Goal: Transaction & Acquisition: Book appointment/travel/reservation

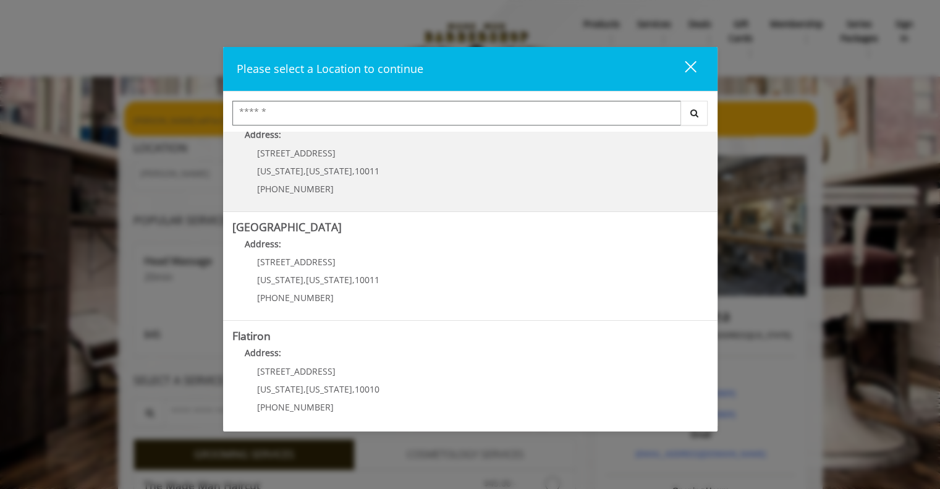
scroll to position [138, 0]
click at [435, 270] on Street "[GEOGRAPHIC_DATA] Address: [STREET_ADDRESS][US_STATE][US_STATE] (646) 850-0041" at bounding box center [470, 266] width 476 height 90
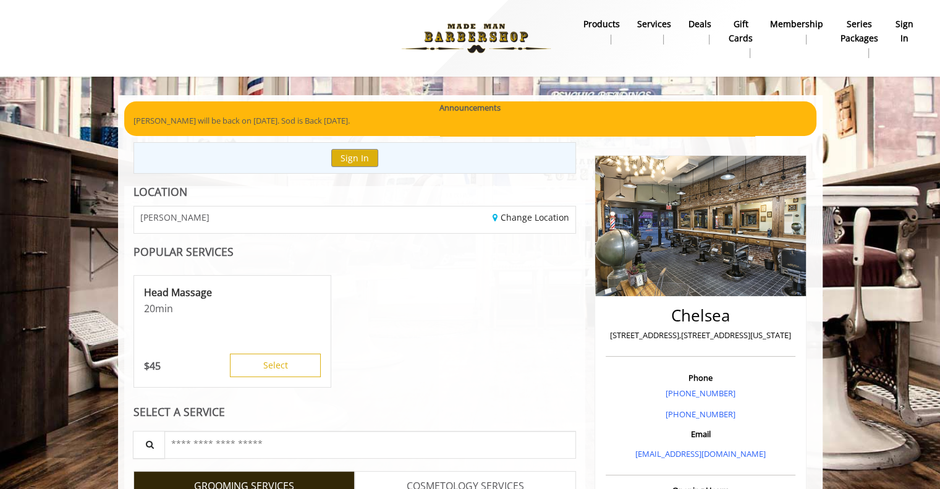
scroll to position [99, 0]
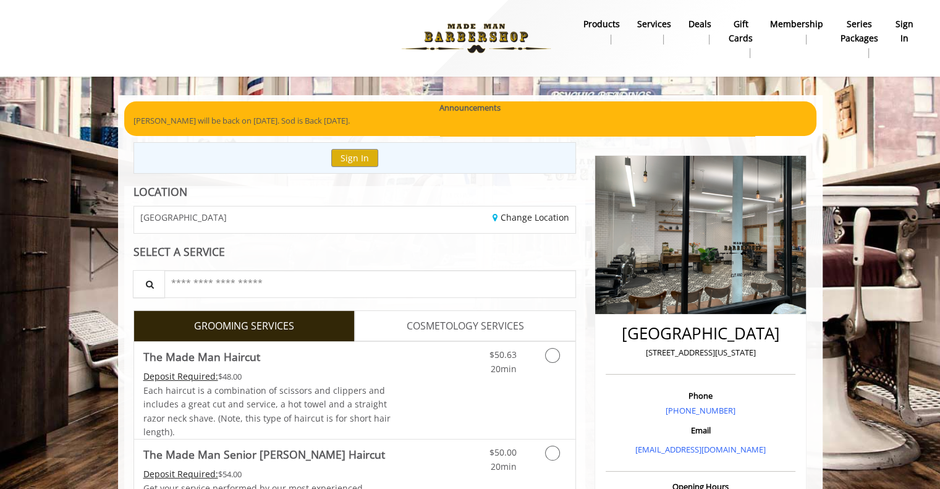
scroll to position [156, 0]
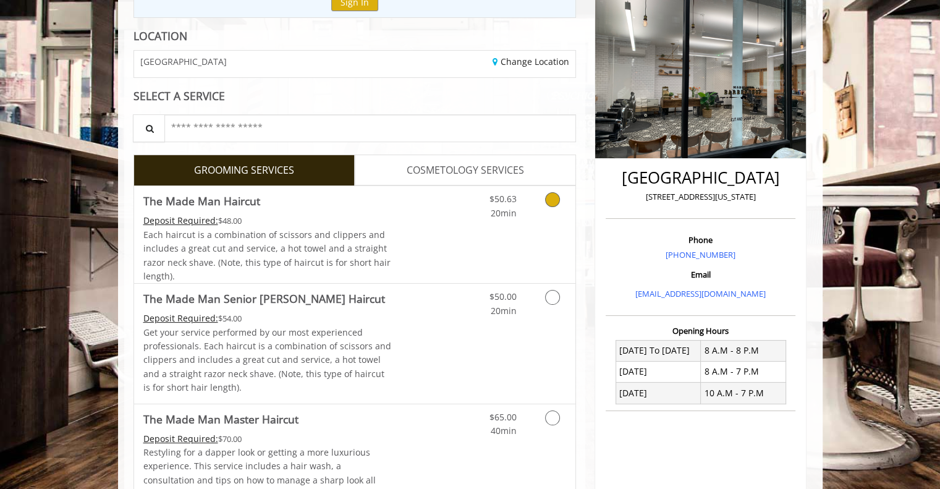
click at [552, 200] on icon "Grooming services" at bounding box center [552, 199] width 15 height 15
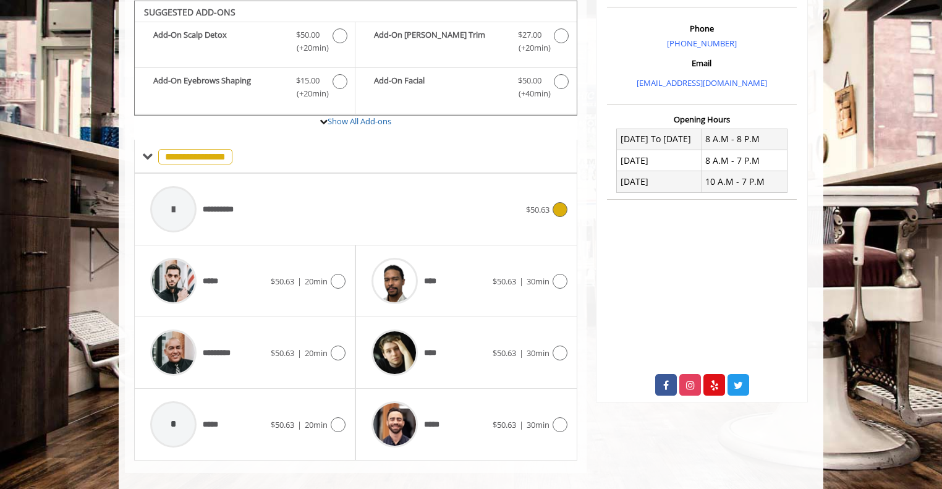
scroll to position [380, 0]
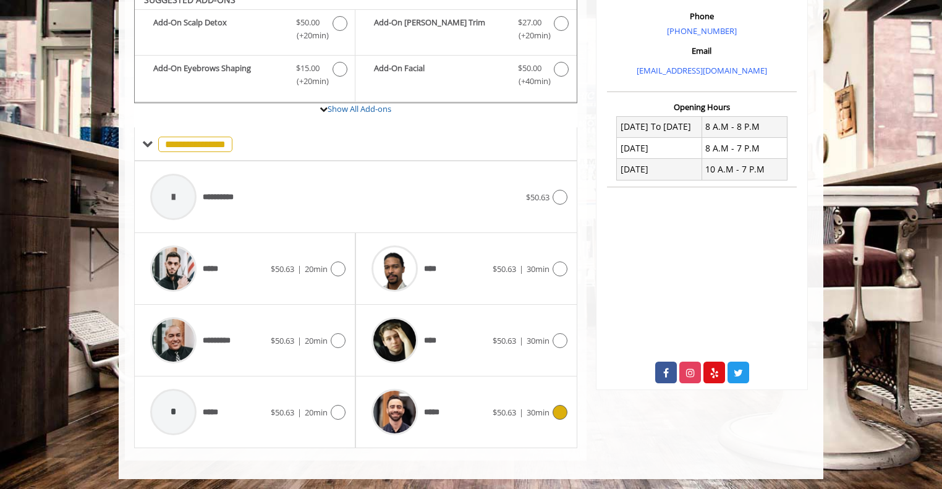
click at [564, 410] on icon at bounding box center [560, 412] width 15 height 15
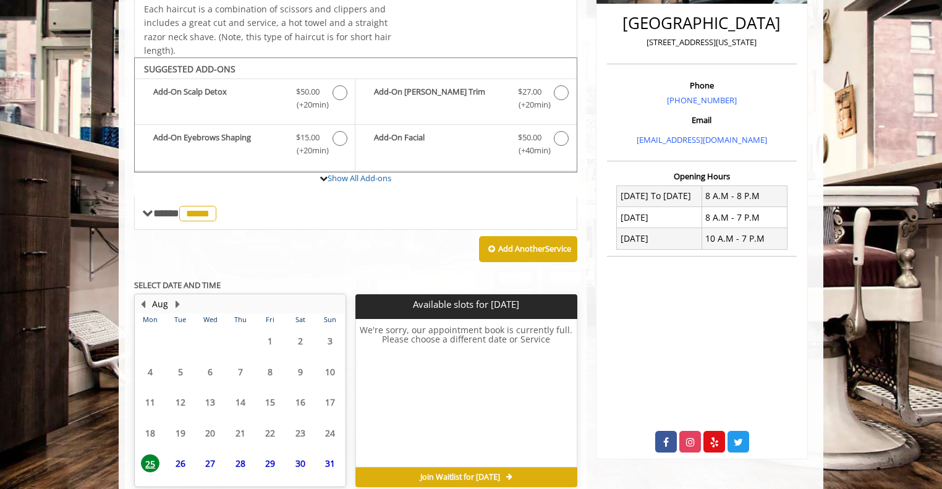
scroll to position [367, 0]
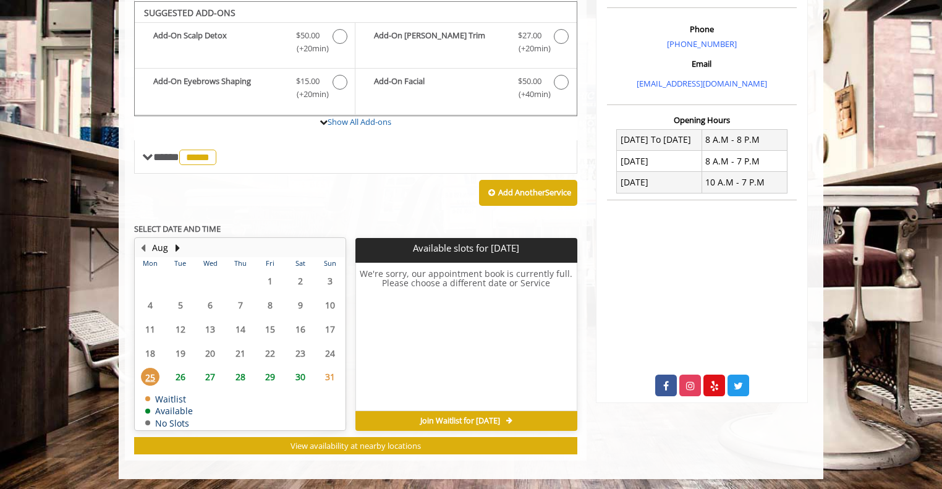
click at [181, 378] on span "26" at bounding box center [180, 377] width 19 height 18
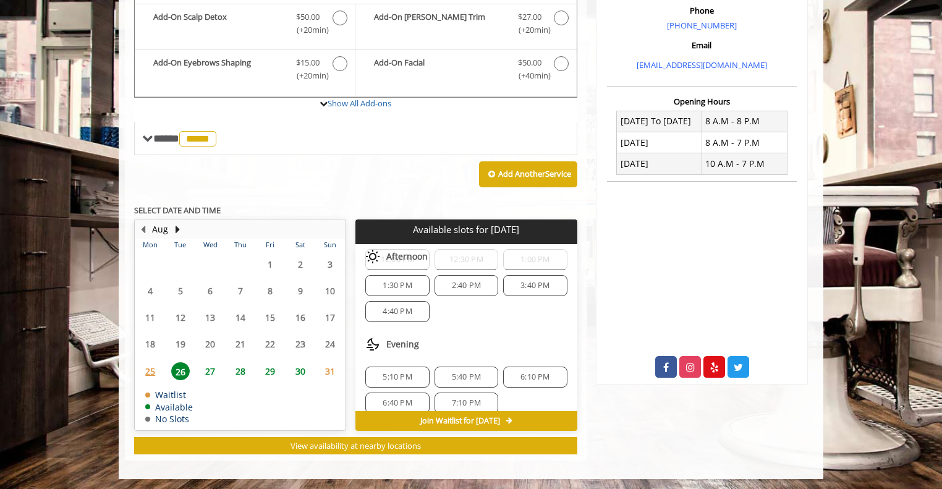
scroll to position [157, 0]
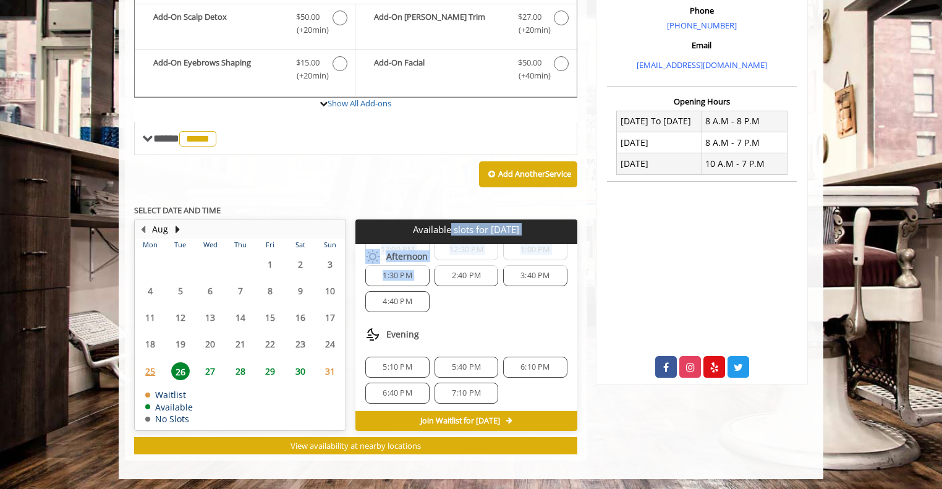
drag, startPoint x: 445, startPoint y: 296, endPoint x: 423, endPoint y: 234, distance: 65.7
click at [423, 234] on time-slot-selection "Available slots for Tue, Aug 26 2025 Choose a time below for Tue, Aug 26 2025 M…" at bounding box center [465, 324] width 221 height 211
click at [423, 194] on div "**********" at bounding box center [355, 169] width 443 height 569
click at [531, 362] on span "6:10 PM" at bounding box center [535, 367] width 29 height 10
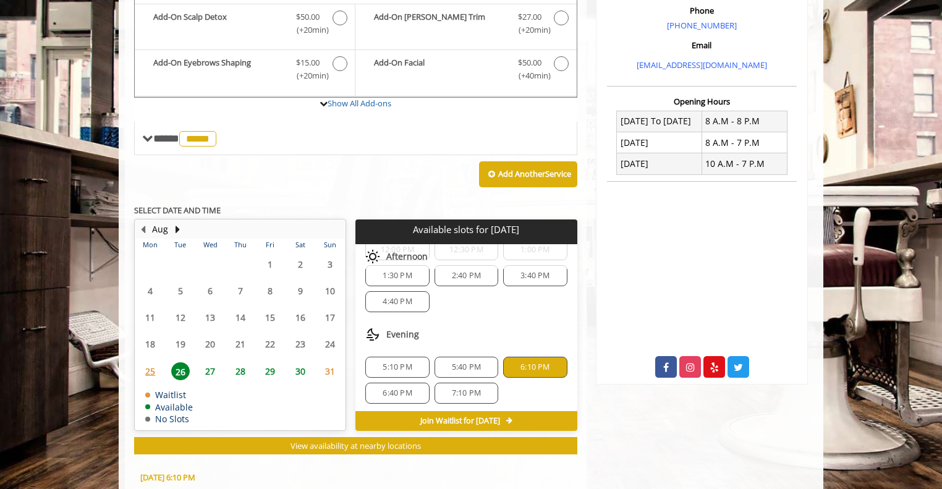
scroll to position [608, 0]
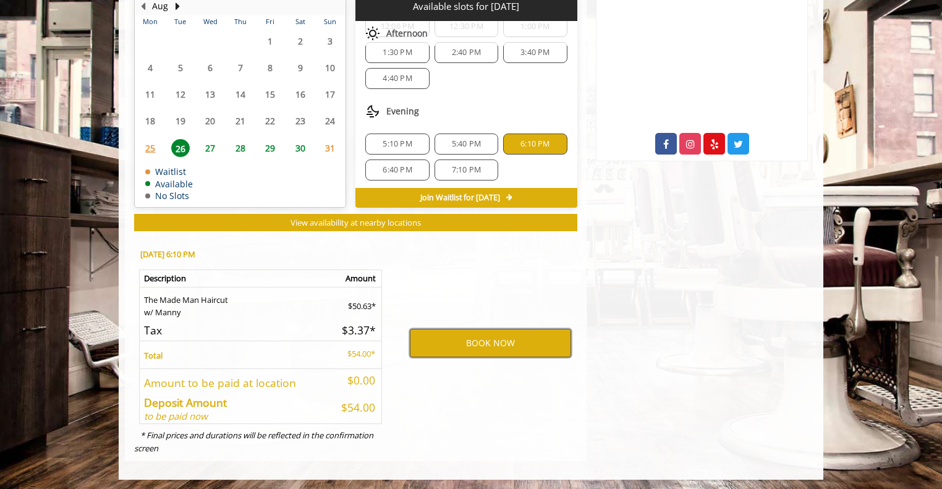
click at [515, 342] on button "BOOK NOW" at bounding box center [490, 343] width 161 height 28
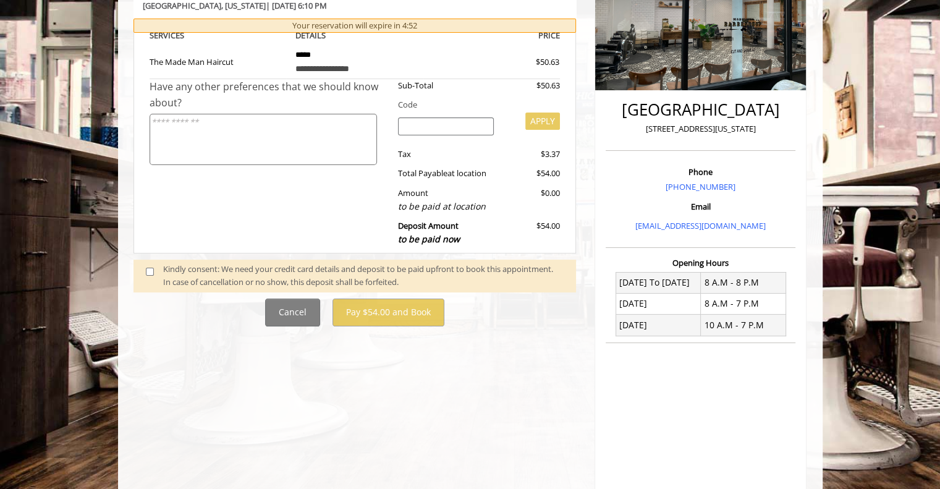
scroll to position [230, 0]
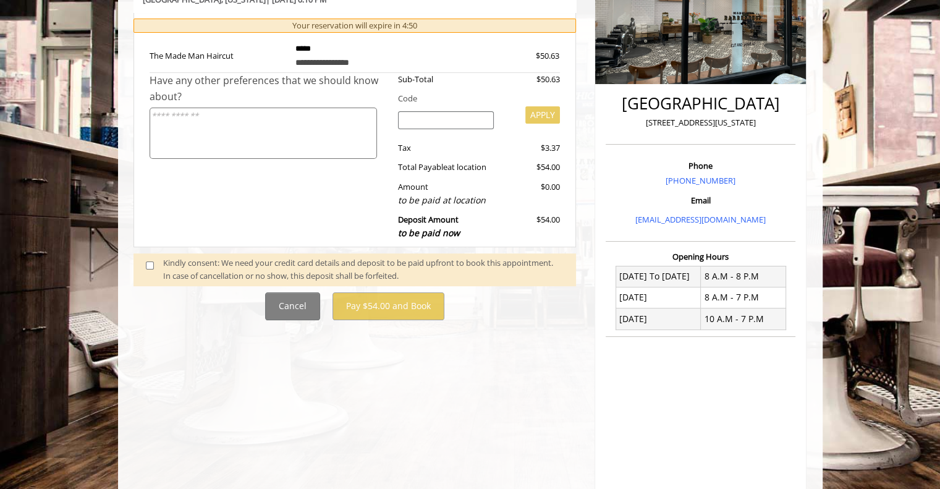
click at [492, 381] on div "**********" at bounding box center [355, 225] width 462 height 627
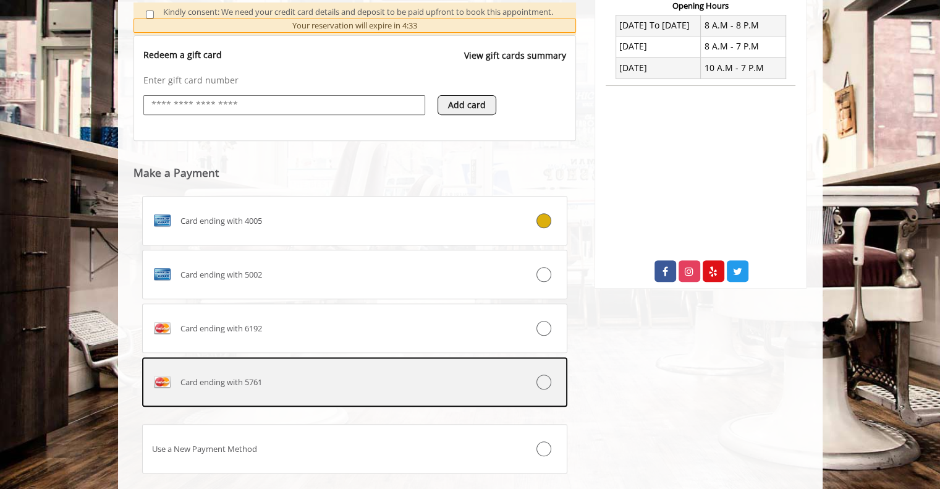
scroll to position [477, 0]
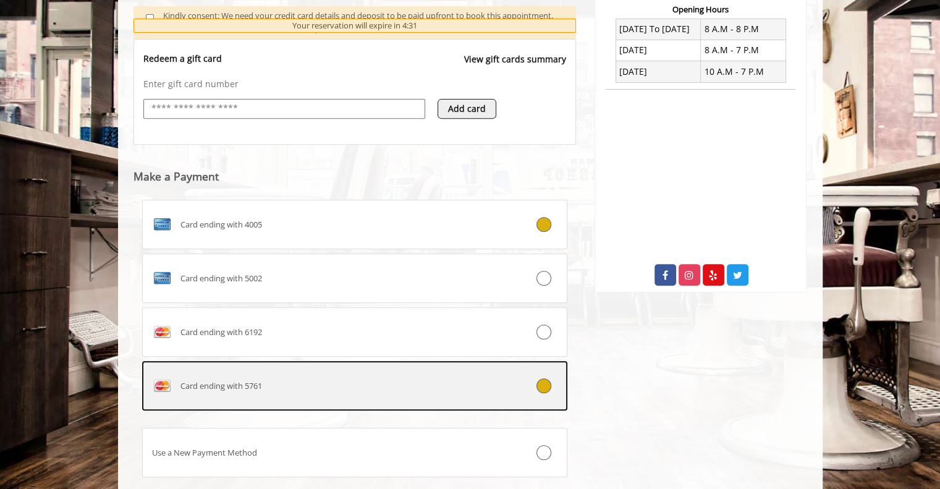
click at [427, 390] on div "Card ending with 5761" at bounding box center [320, 386] width 354 height 20
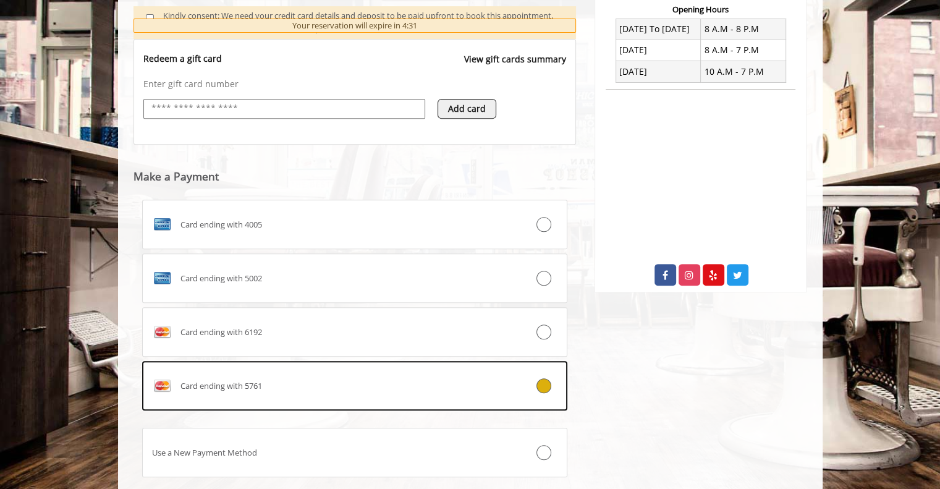
scroll to position [554, 0]
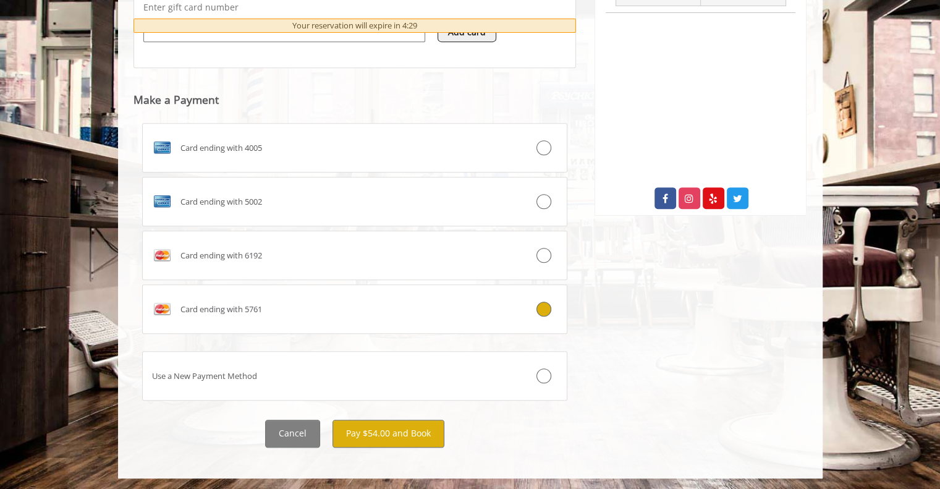
click at [564, 427] on div "Cancel Pay $54.00 and Book" at bounding box center [355, 434] width 462 height 28
click at [396, 443] on button "Pay $54.00 and Book" at bounding box center [389, 434] width 112 height 28
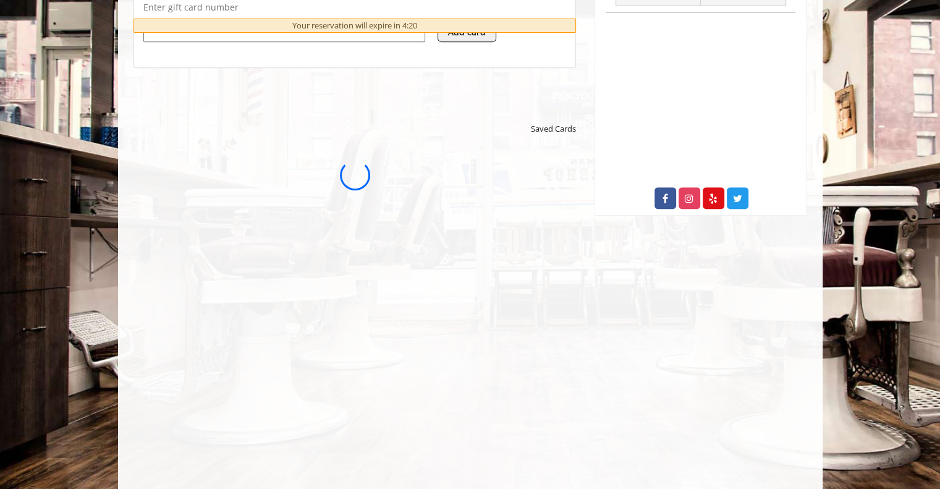
scroll to position [0, 0]
